Goal: Find specific page/section: Find specific page/section

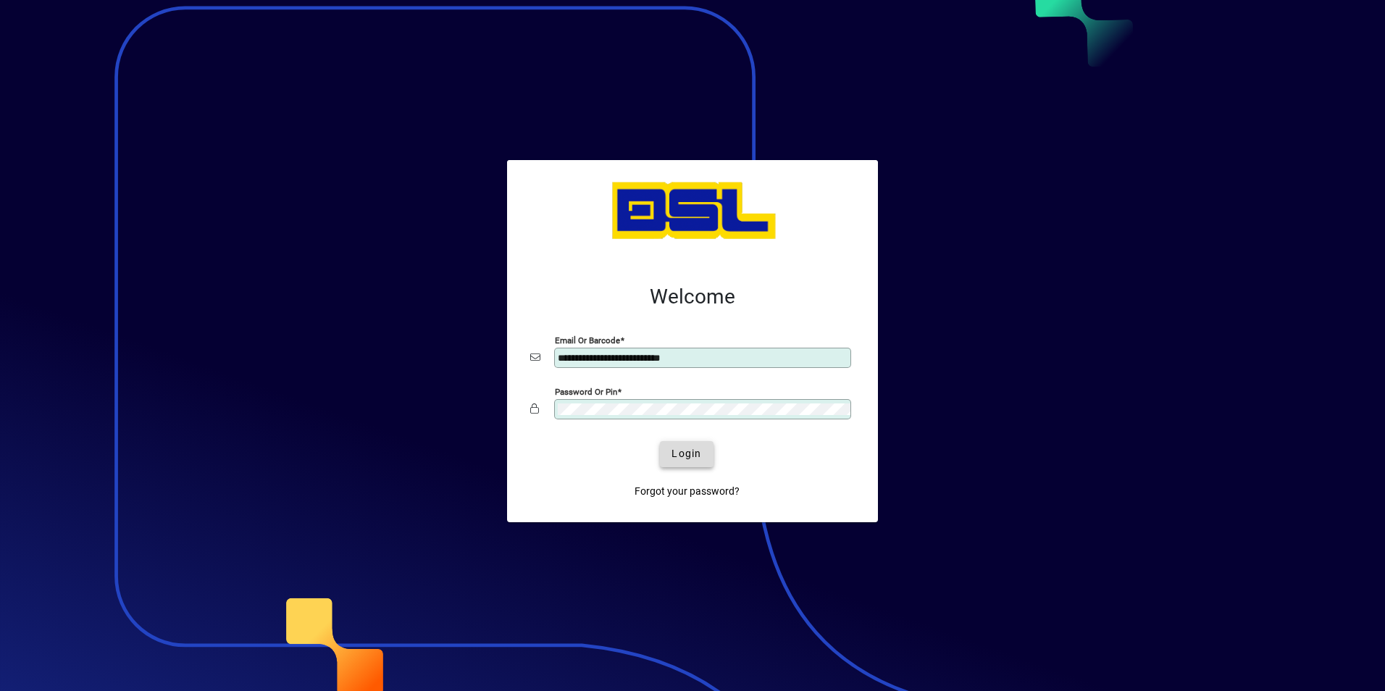
click at [680, 455] on span "Login" at bounding box center [686, 453] width 30 height 15
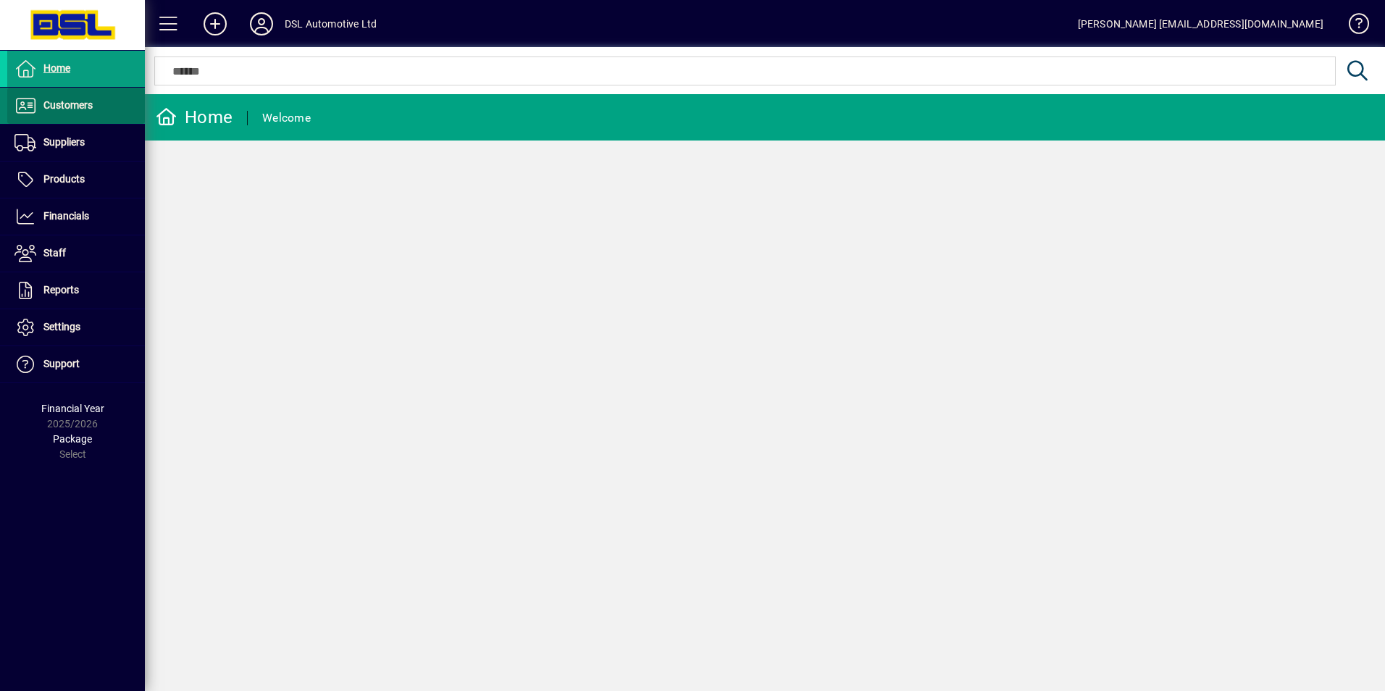
click at [73, 104] on span "Customers" at bounding box center [67, 105] width 49 height 12
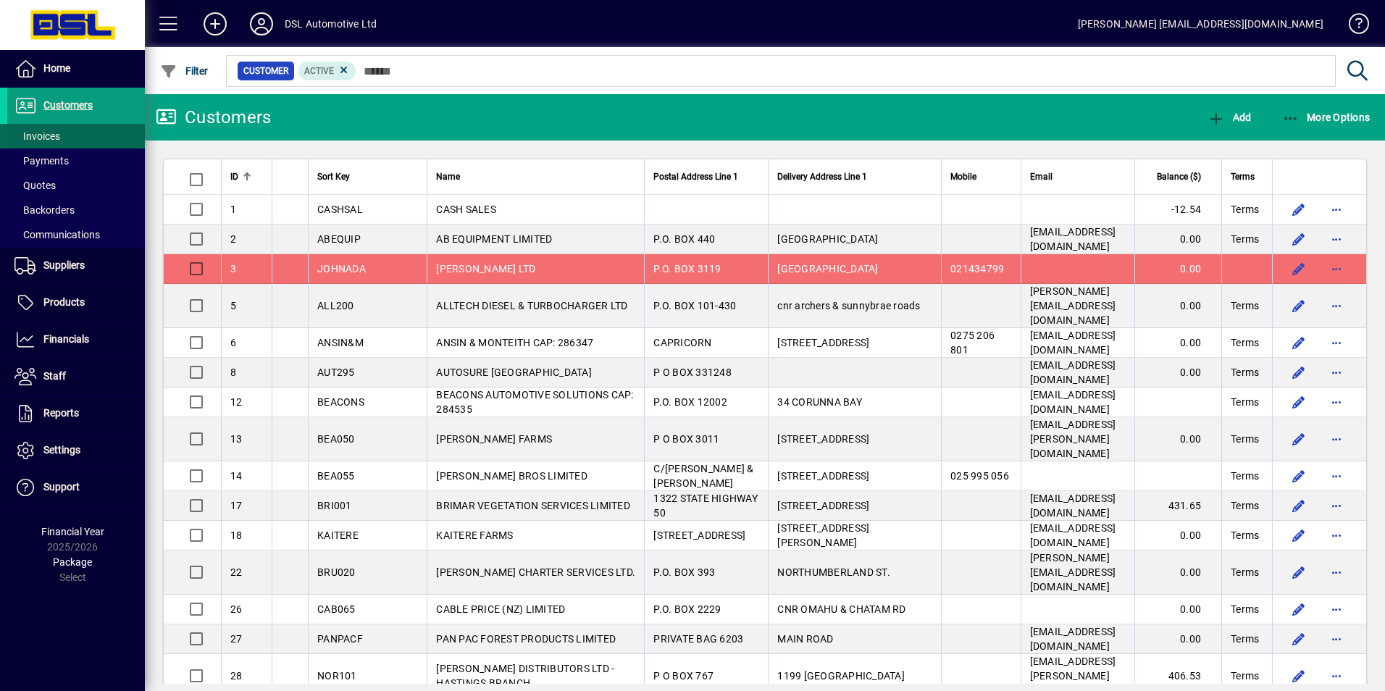
click at [44, 135] on span "Invoices" at bounding box center [37, 136] width 46 height 12
